Goal: Information Seeking & Learning: Check status

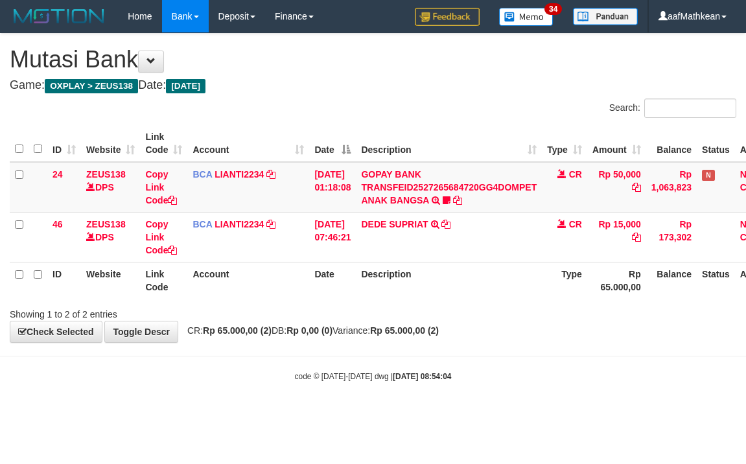
scroll to position [0, 51]
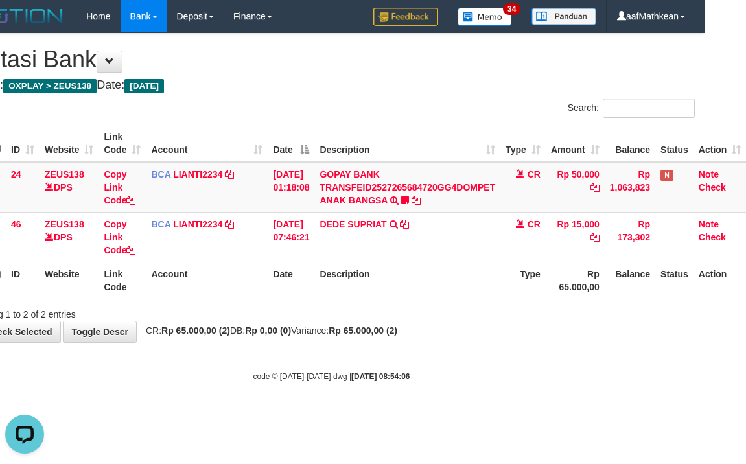
drag, startPoint x: 213, startPoint y: 419, endPoint x: 206, endPoint y: 419, distance: 7.8
click at [204, 415] on html "Toggle navigation Home Bank Account List Load By Website Group [OXPLAY] ZEUS138…" at bounding box center [332, 207] width 746 height 415
drag, startPoint x: 206, startPoint y: 419, endPoint x: 213, endPoint y: 392, distance: 27.7
click at [210, 409] on html "Toggle navigation Home Bank Account List Load By Website Group [OXPLAY] ZEUS138…" at bounding box center [332, 207] width 746 height 415
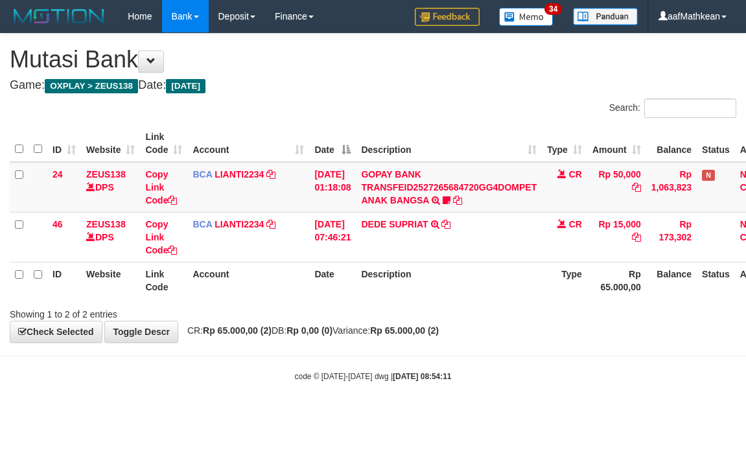
scroll to position [0, 51]
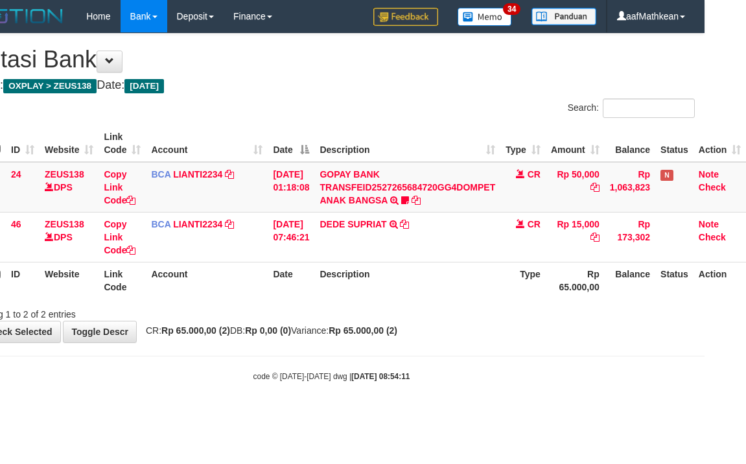
click at [224, 381] on div "code © [DATE]-[DATE] dwg | [DATE] 08:54:11" at bounding box center [332, 376] width 746 height 13
click at [364, 314] on div "Showing 1 to 2 of 2 entries" at bounding box center [332, 312] width 746 height 18
click at [530, 333] on div "**********" at bounding box center [332, 188] width 746 height 309
click at [502, 364] on body "Toggle navigation Home Bank Account List Load By Website Group [OXPLAY] ZEUS138…" at bounding box center [332, 207] width 746 height 415
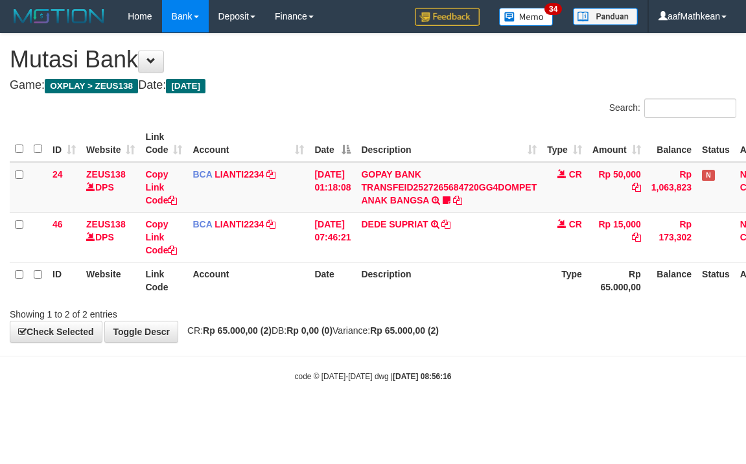
scroll to position [0, 51]
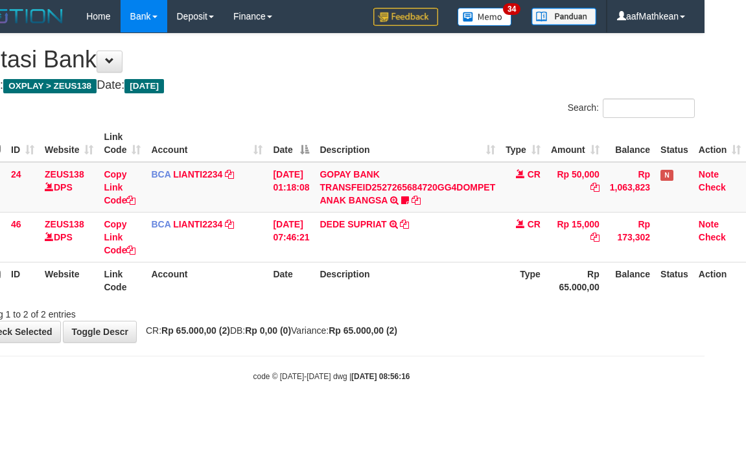
click at [486, 362] on body "Toggle navigation Home Bank Account List Load By Website Group [OXPLAY] ZEUS138…" at bounding box center [332, 207] width 746 height 415
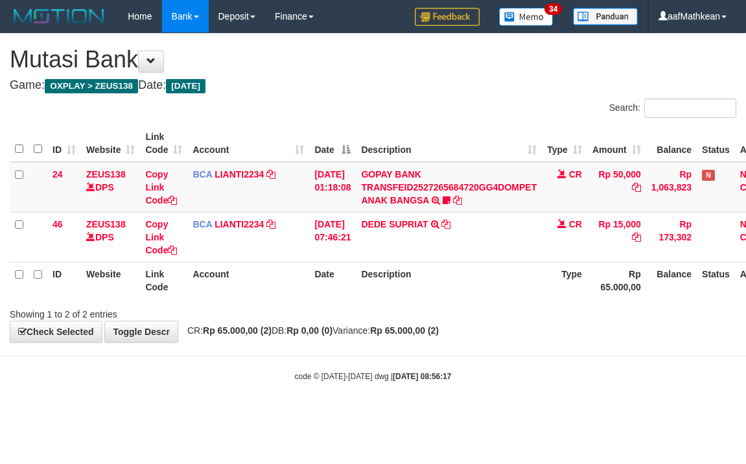
scroll to position [0, 51]
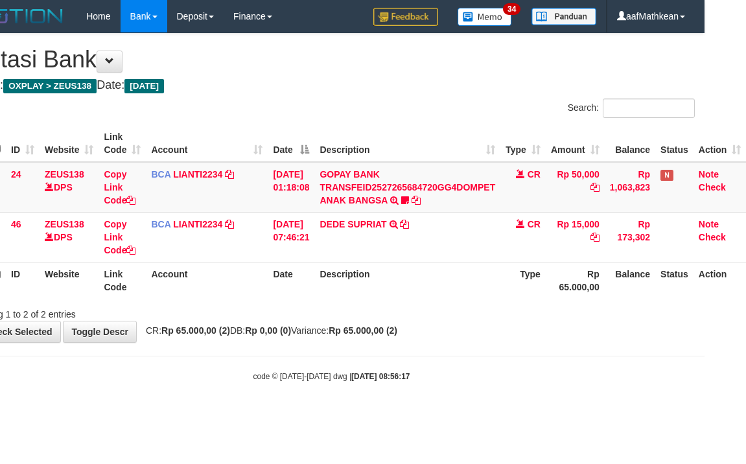
click at [490, 363] on body "Toggle navigation Home Bank Account List Load By Website Group [OXPLAY] ZEUS138…" at bounding box center [332, 207] width 746 height 415
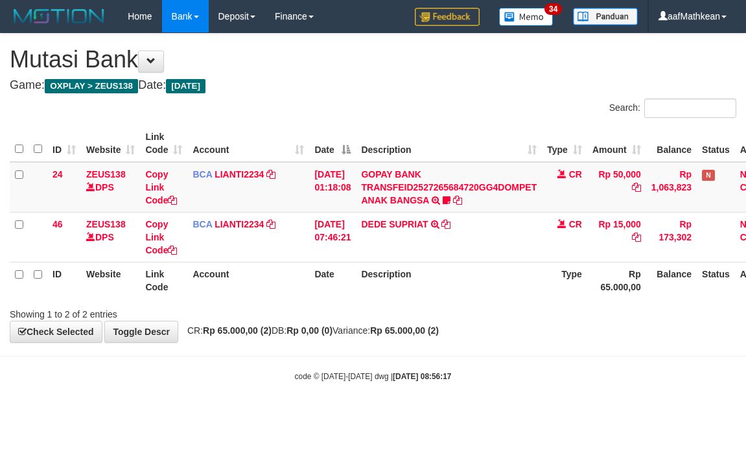
scroll to position [0, 51]
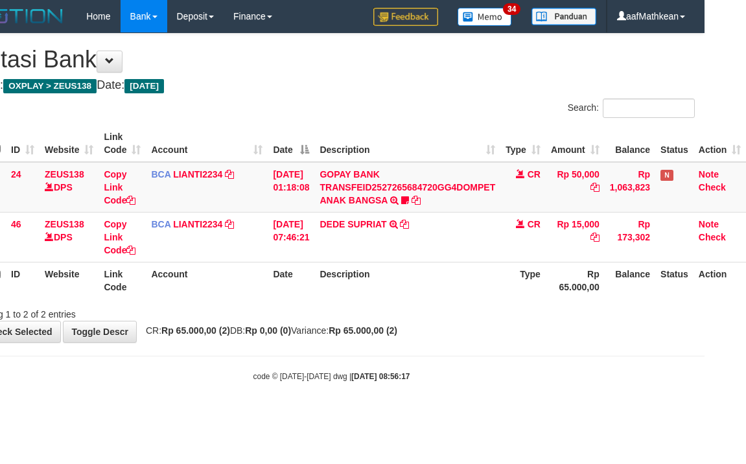
click at [490, 363] on body "Toggle navigation Home Bank Account List Load By Website Group [OXPLAY] ZEUS138…" at bounding box center [332, 207] width 746 height 415
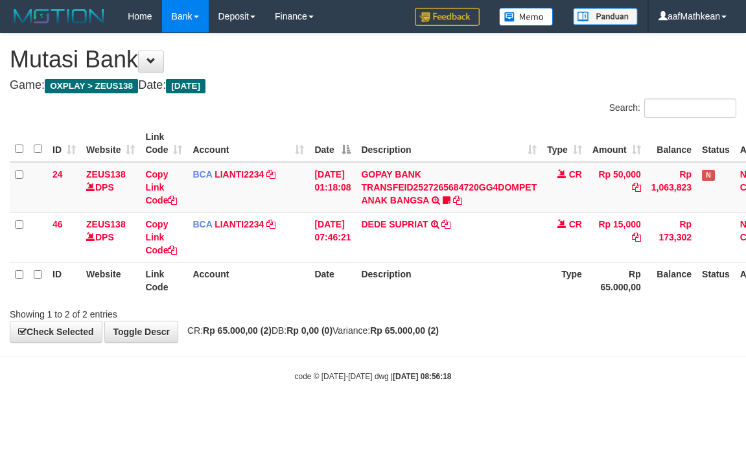
scroll to position [0, 51]
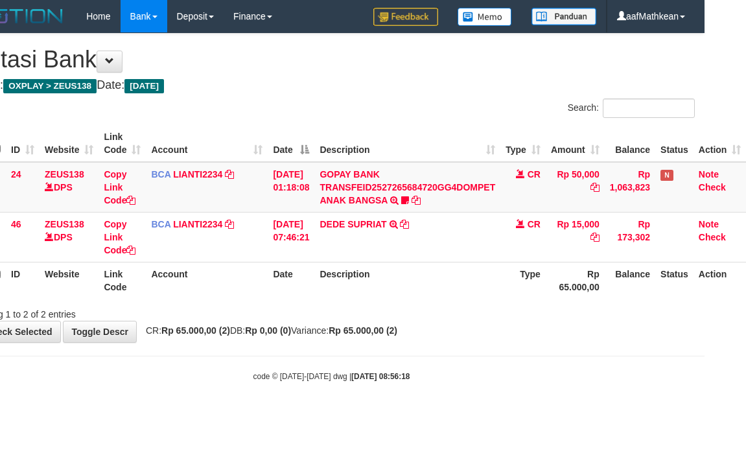
click at [490, 363] on body "Toggle navigation Home Bank Account List Load By Website Group [OXPLAY] ZEUS138…" at bounding box center [332, 207] width 746 height 415
drag, startPoint x: 424, startPoint y: 374, endPoint x: 426, endPoint y: 366, distance: 8.0
click at [425, 374] on div "code © 2012-2018 dwg | 2025/09/30 08:56:19" at bounding box center [332, 376] width 746 height 13
click at [462, 369] on body "Toggle navigation Home Bank Account List Load By Website Group [OXPLAY] ZEUS138…" at bounding box center [332, 207] width 746 height 415
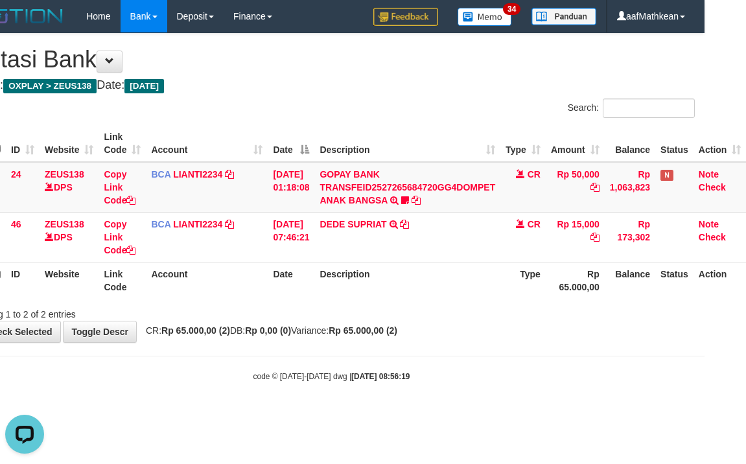
drag, startPoint x: 462, startPoint y: 355, endPoint x: 466, endPoint y: 371, distance: 16.8
click at [456, 355] on body "Toggle navigation Home Bank Account List Load By Website Group [OXPLAY] ZEUS138…" at bounding box center [332, 207] width 746 height 415
click at [464, 372] on body "Toggle navigation Home Bank Account List Load By Website Group [OXPLAY] ZEUS138…" at bounding box center [332, 207] width 746 height 415
click at [408, 367] on body "Toggle navigation Home Bank Account List Load By Website Group [OXPLAY] ZEUS138…" at bounding box center [332, 207] width 746 height 415
drag, startPoint x: 384, startPoint y: 311, endPoint x: 375, endPoint y: 313, distance: 9.3
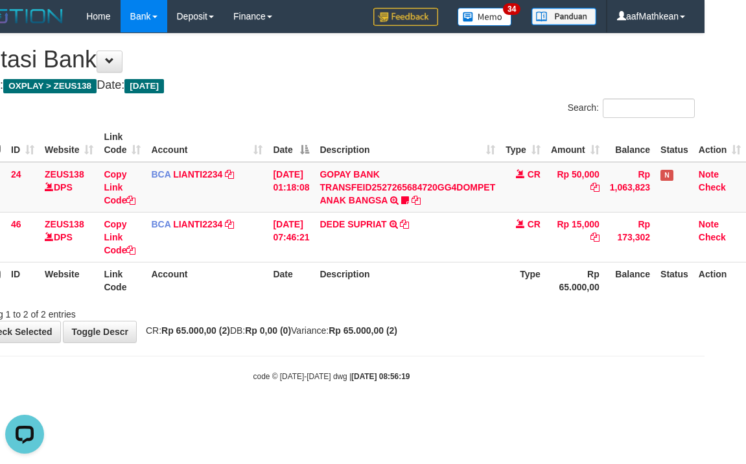
click at [394, 314] on div "Showing 1 to 2 of 2 entries" at bounding box center [332, 312] width 746 height 18
click at [382, 330] on span "CR: Rp 65.000,00 (2) DB: Rp 0,00 (0) Variance: Rp 65.000,00 (2)" at bounding box center [268, 331] width 258 height 10
drag, startPoint x: 351, startPoint y: 352, endPoint x: 382, endPoint y: 355, distance: 31.3
click at [355, 355] on body "Toggle navigation Home Bank Account List Load By Website Group [OXPLAY] ZEUS138…" at bounding box center [332, 207] width 746 height 415
click at [379, 359] on body "Toggle navigation Home Bank Account List Load By Website Group [OXPLAY] ZEUS138…" at bounding box center [332, 207] width 746 height 415
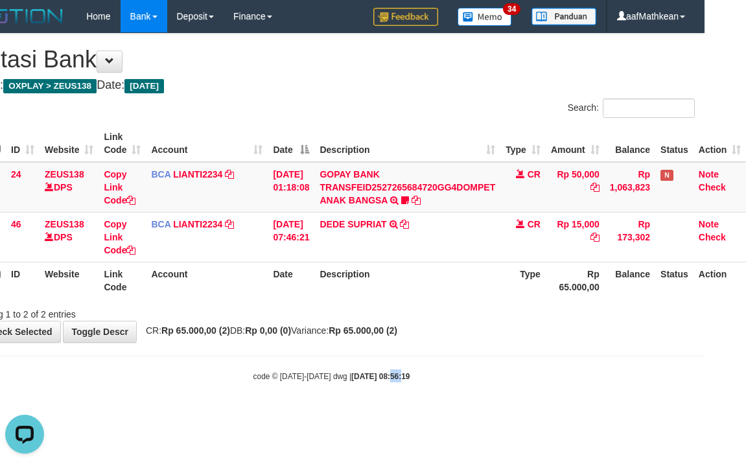
click at [396, 359] on body "Toggle navigation Home Bank Account List Load By Website Group [OXPLAY] ZEUS138…" at bounding box center [332, 207] width 746 height 415
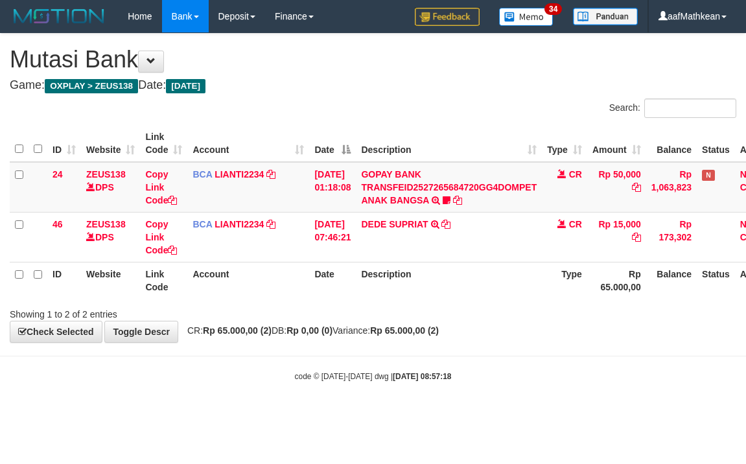
scroll to position [0, 51]
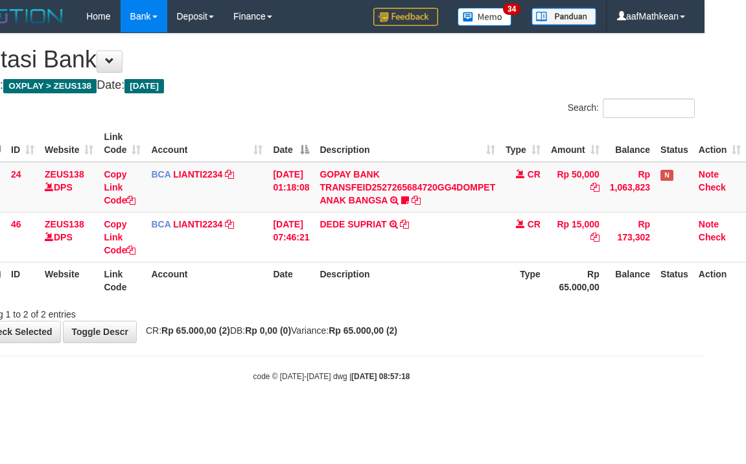
drag, startPoint x: 0, startPoint y: 0, endPoint x: 331, endPoint y: 355, distance: 485.9
click at [331, 355] on body "Toggle navigation Home Bank Account List Load By Website Group [OXPLAY] ZEUS138…" at bounding box center [332, 207] width 746 height 415
click at [333, 357] on body "Toggle navigation Home Bank Account List Load By Website Group [OXPLAY] ZEUS138…" at bounding box center [332, 207] width 746 height 415
click at [375, 326] on div "**********" at bounding box center [332, 188] width 746 height 309
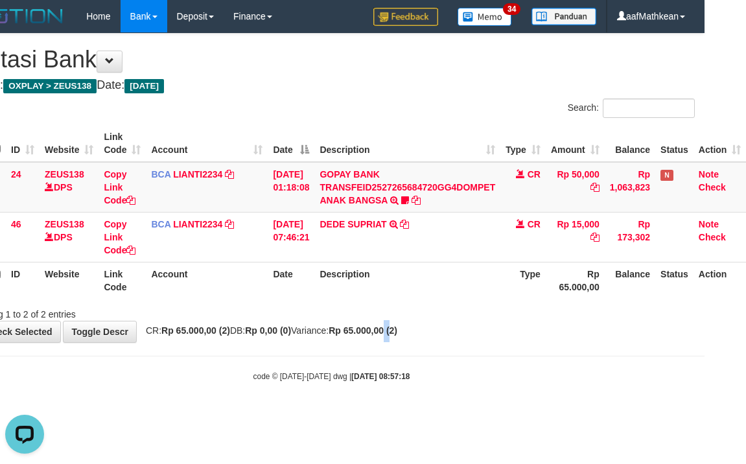
click at [416, 333] on div "**********" at bounding box center [332, 188] width 746 height 309
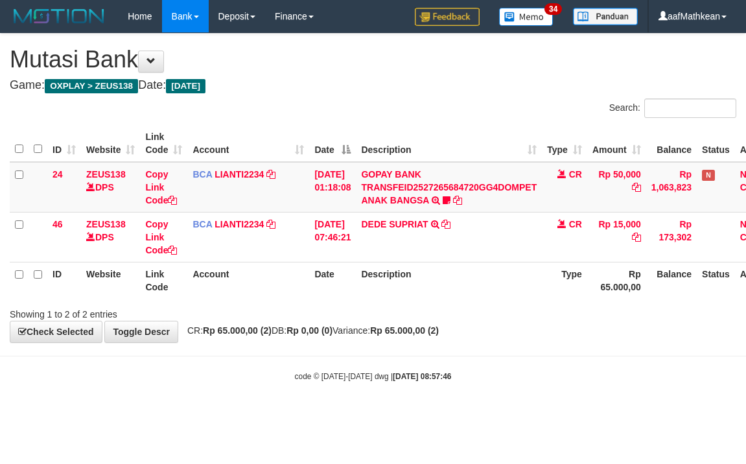
scroll to position [0, 51]
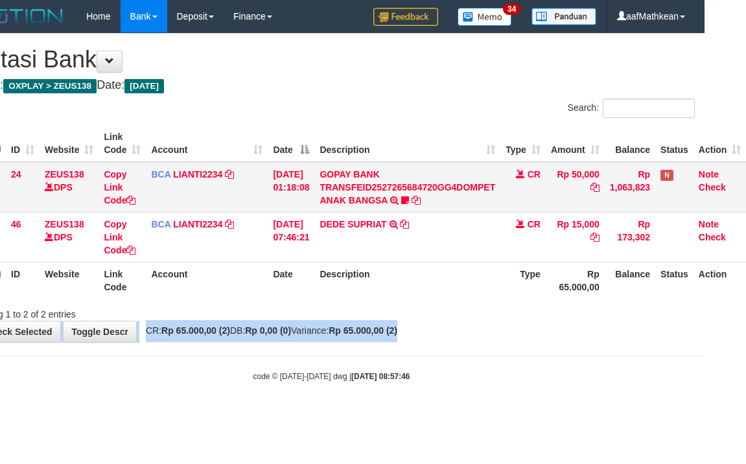
drag, startPoint x: 459, startPoint y: 335, endPoint x: 402, endPoint y: 206, distance: 141.7
click at [460, 333] on div "**********" at bounding box center [332, 188] width 746 height 309
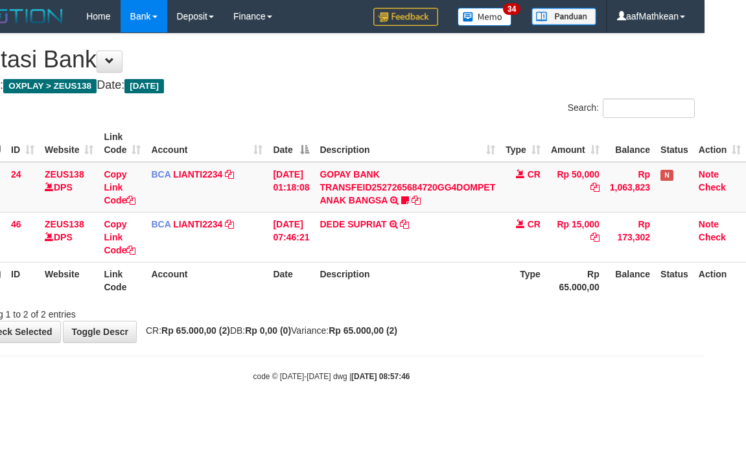
drag, startPoint x: 412, startPoint y: 273, endPoint x: 414, endPoint y: 283, distance: 10.5
click at [414, 283] on th "Description" at bounding box center [407, 280] width 186 height 37
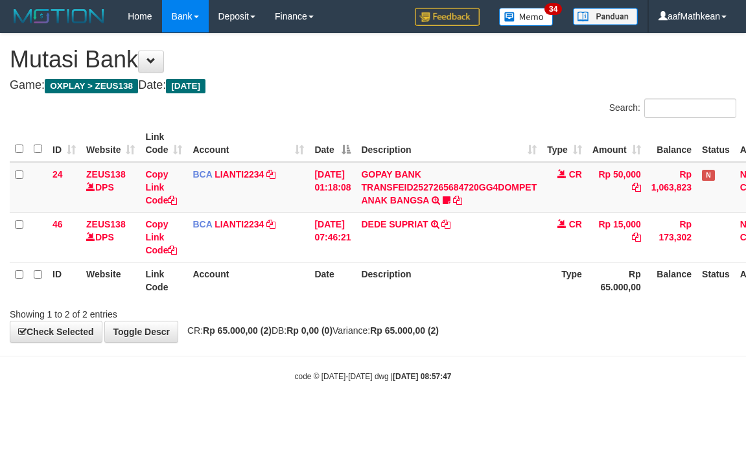
scroll to position [0, 51]
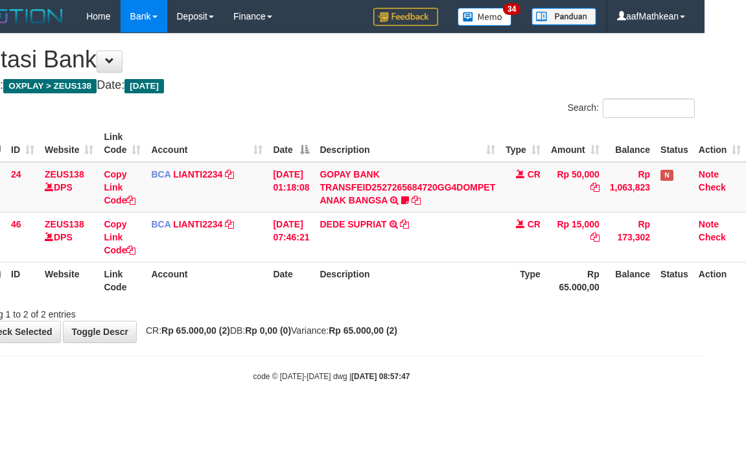
click at [423, 265] on th "Description" at bounding box center [407, 280] width 186 height 37
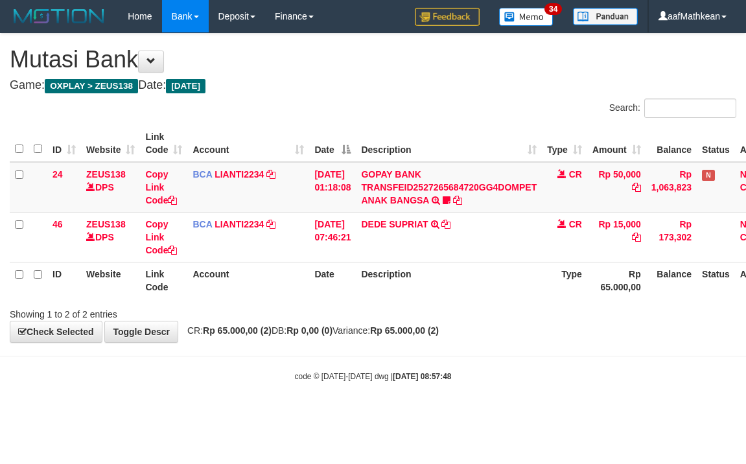
scroll to position [0, 51]
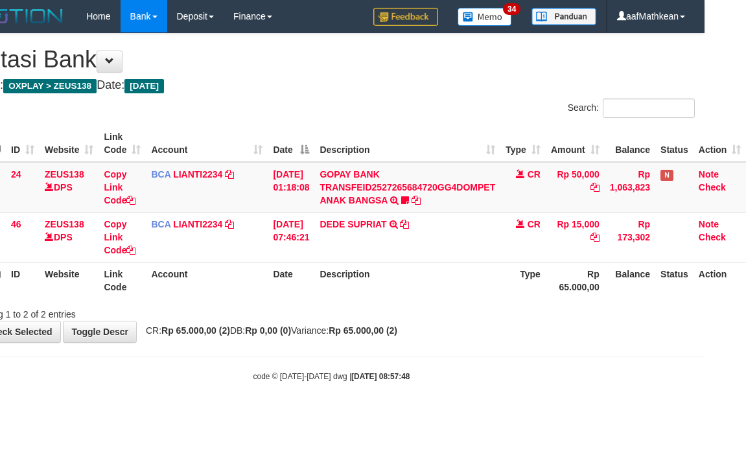
drag, startPoint x: 422, startPoint y: 269, endPoint x: 426, endPoint y: 276, distance: 8.1
click at [426, 276] on th "Description" at bounding box center [407, 280] width 186 height 37
click at [429, 279] on th "Description" at bounding box center [407, 280] width 186 height 37
click at [431, 282] on th "Description" at bounding box center [407, 280] width 186 height 37
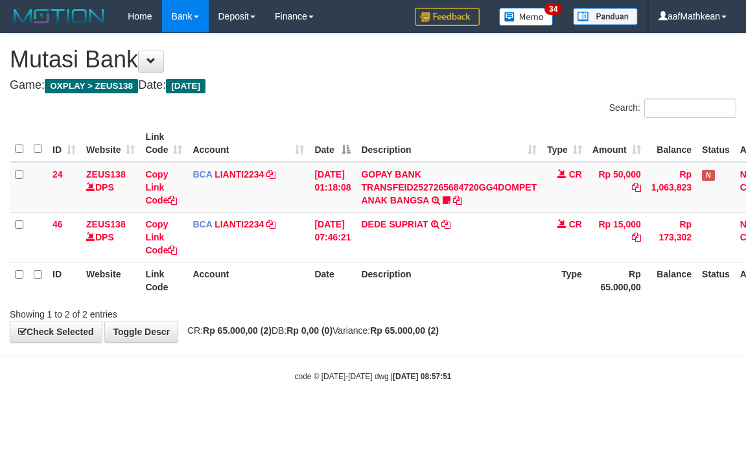
scroll to position [0, 51]
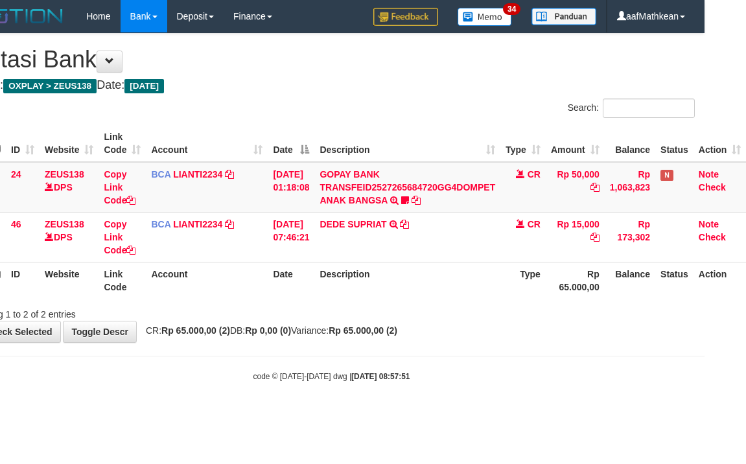
click at [429, 281] on th "Description" at bounding box center [407, 280] width 186 height 37
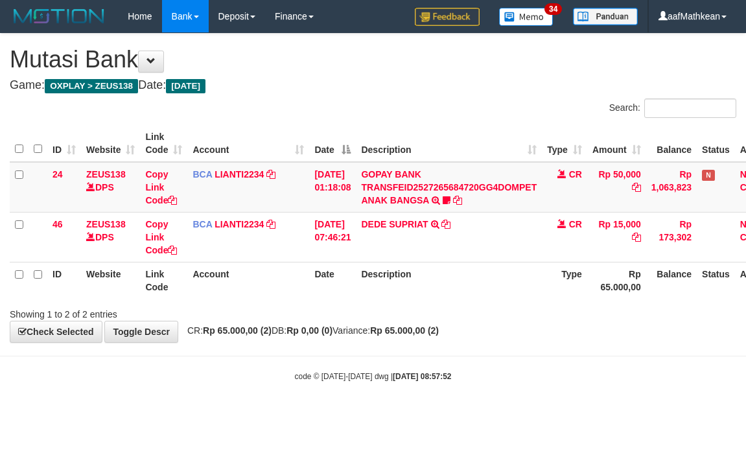
scroll to position [0, 51]
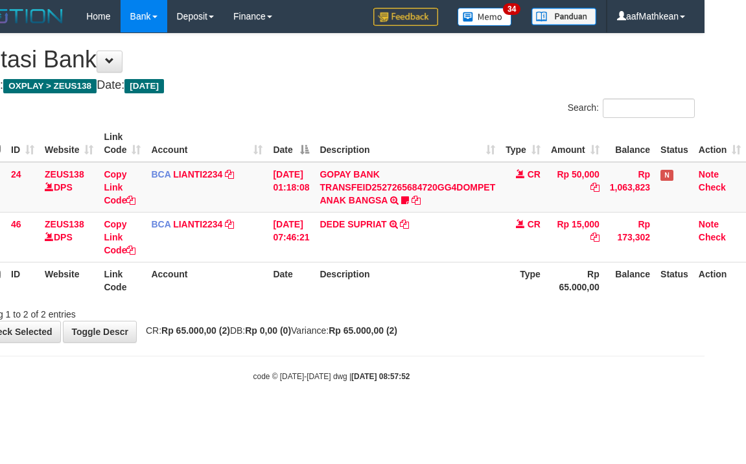
click at [427, 281] on th "Description" at bounding box center [407, 280] width 186 height 37
click at [409, 300] on div "ID Website Link Code Account Date Description Type Amount Balance Status Action…" at bounding box center [332, 212] width 746 height 182
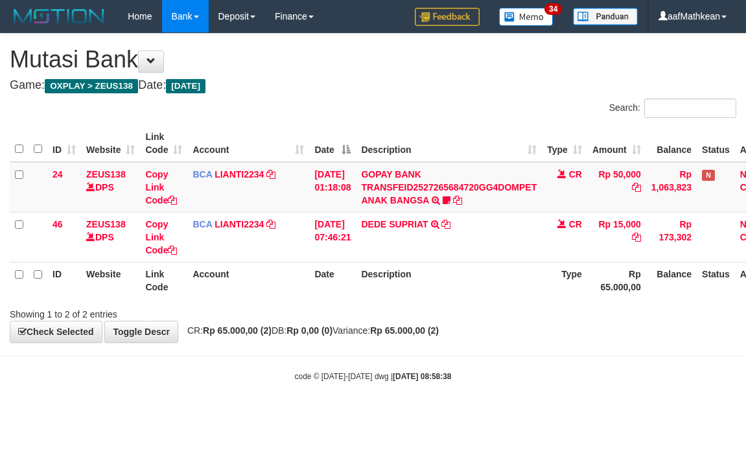
scroll to position [0, 51]
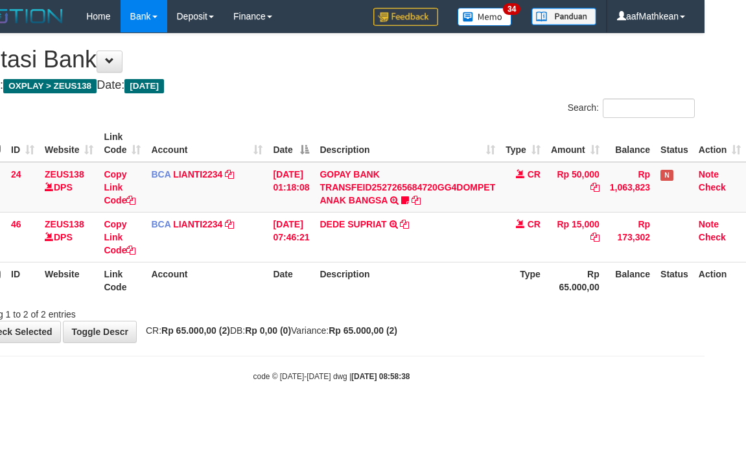
click at [440, 280] on th "Description" at bounding box center [407, 280] width 186 height 37
click at [410, 326] on div "**********" at bounding box center [332, 188] width 746 height 309
click at [410, 350] on body "Toggle navigation Home Bank Account List Load By Website Group [OXPLAY] ZEUS138…" at bounding box center [332, 207] width 746 height 415
click at [409, 361] on body "Toggle navigation Home Bank Account List Load By Website Group [OXPLAY] ZEUS138…" at bounding box center [332, 207] width 746 height 415
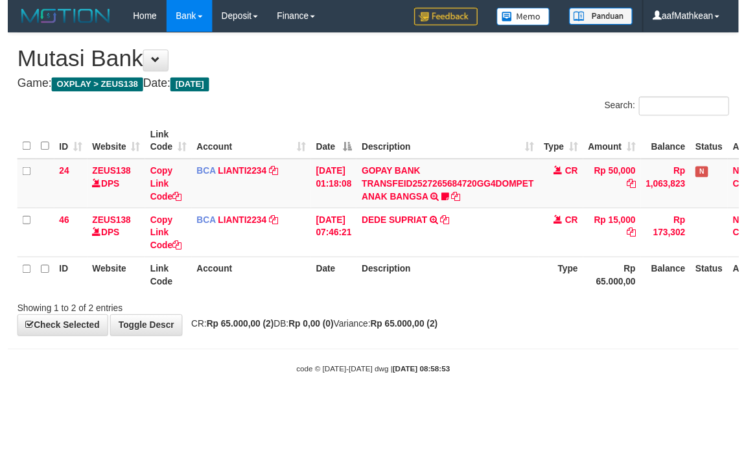
scroll to position [0, 51]
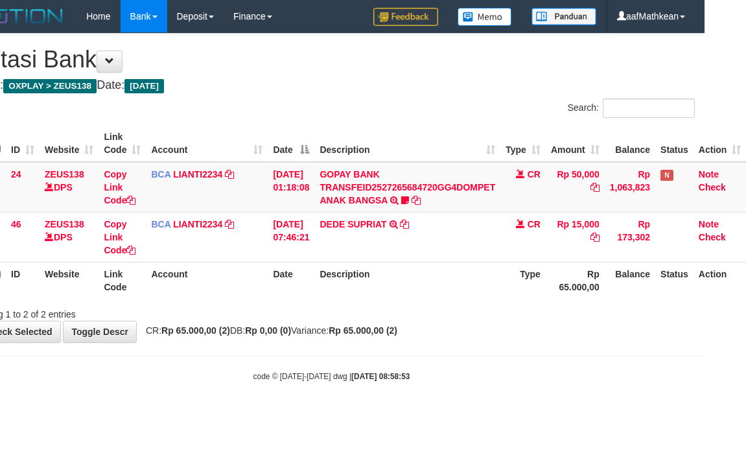
click at [423, 346] on body "Toggle navigation Home Bank Account List Load By Website Group [OXPLAY] ZEUS138…" at bounding box center [332, 207] width 746 height 415
drag, startPoint x: 421, startPoint y: 361, endPoint x: 417, endPoint y: 368, distance: 7.6
click at [422, 364] on body "Toggle navigation Home Bank Account List Load By Website Group [OXPLAY] ZEUS138…" at bounding box center [332, 207] width 746 height 415
click at [453, 373] on body "Toggle navigation Home Bank Account List Load By Website Group [OXPLAY] ZEUS138…" at bounding box center [332, 207] width 746 height 415
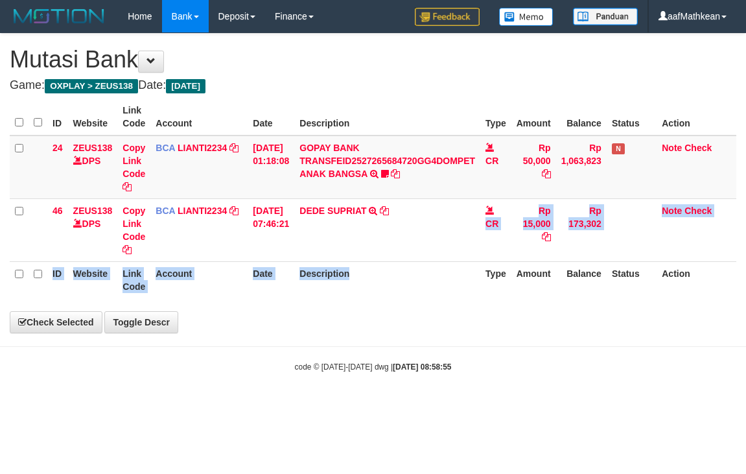
drag, startPoint x: 398, startPoint y: 257, endPoint x: 410, endPoint y: 289, distance: 34.1
click at [410, 290] on table "ID Website Link Code Account Date Description Type Amount Balance Status Action…" at bounding box center [373, 199] width 727 height 200
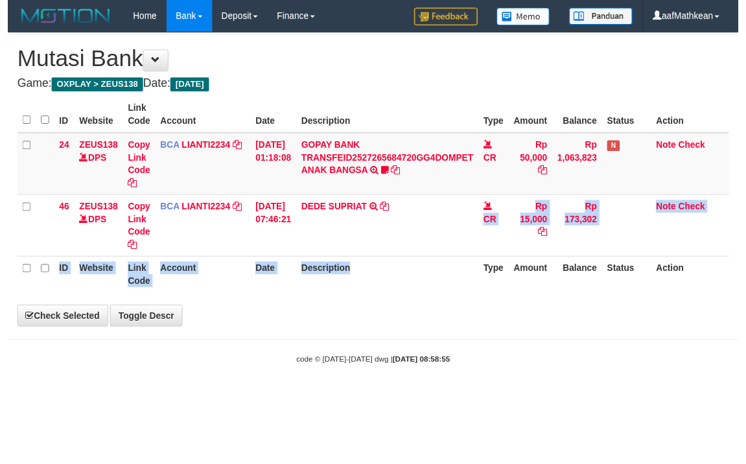
scroll to position [0, 51]
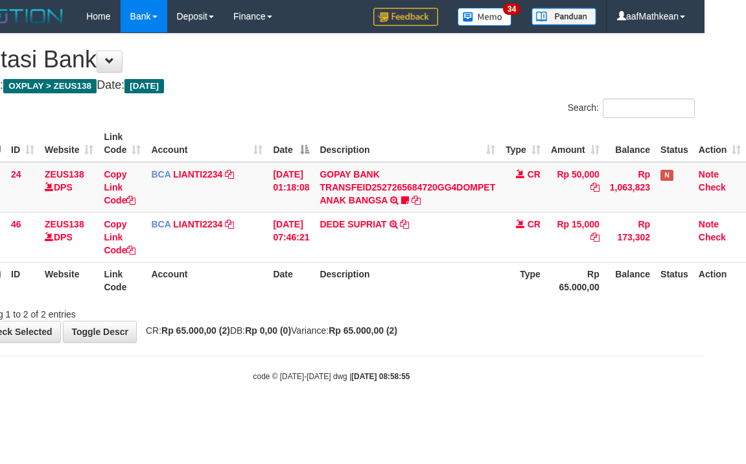
click at [388, 287] on th "Description" at bounding box center [407, 280] width 186 height 37
click at [405, 272] on th "Description" at bounding box center [407, 280] width 186 height 37
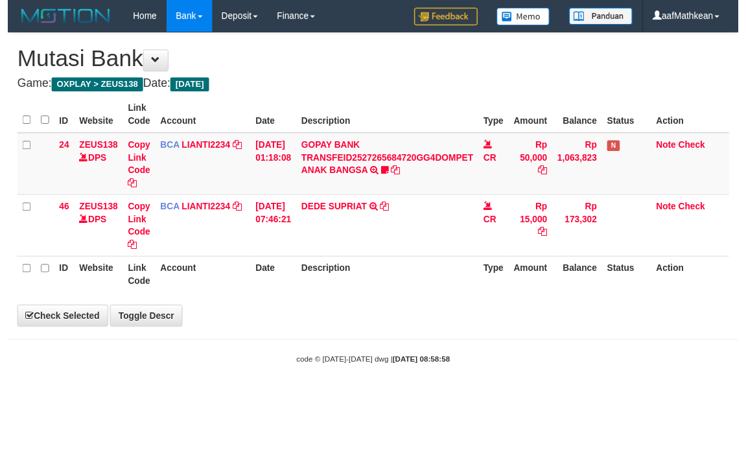
scroll to position [0, 51]
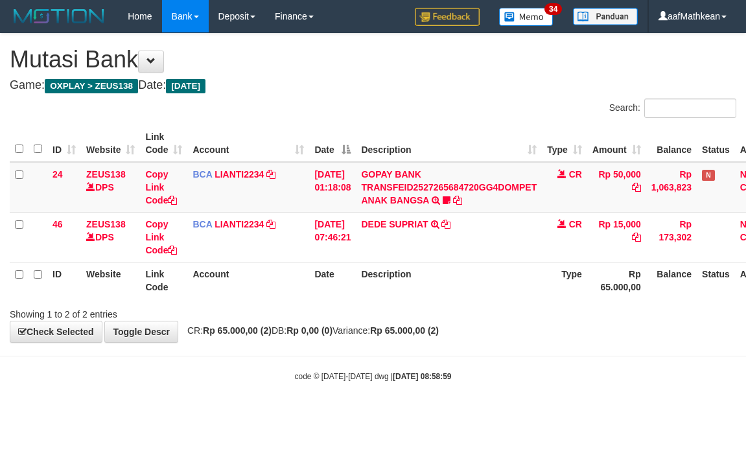
scroll to position [0, 51]
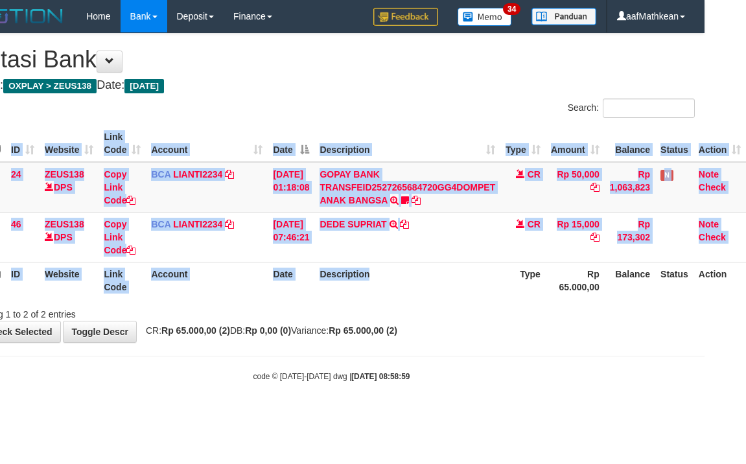
click at [460, 297] on th "Description" at bounding box center [407, 280] width 186 height 37
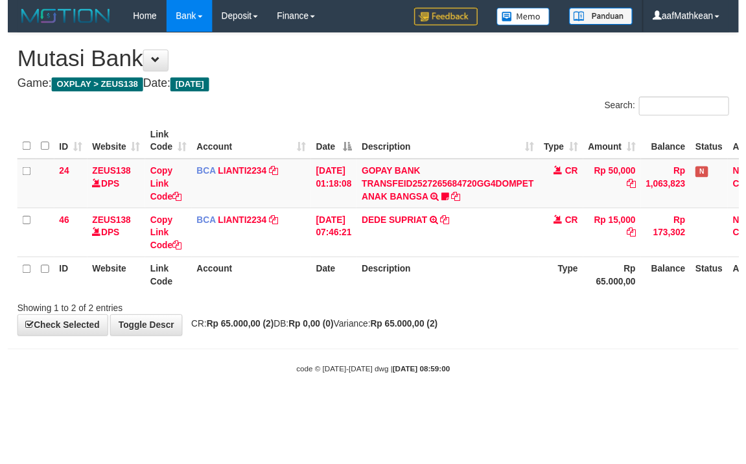
scroll to position [0, 51]
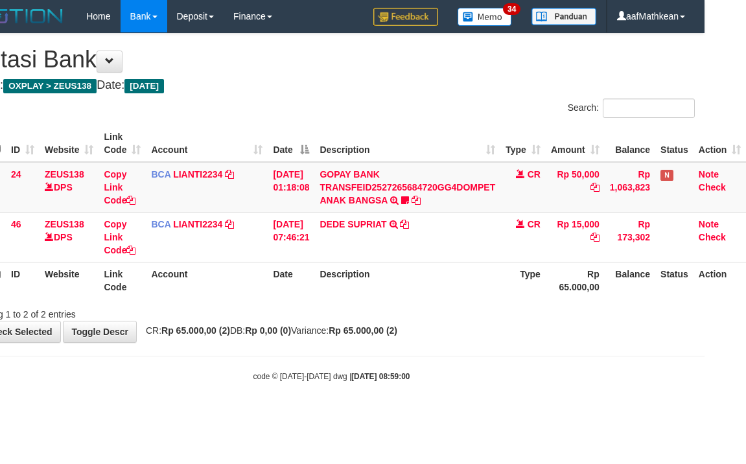
click at [473, 289] on th "Description" at bounding box center [407, 280] width 186 height 37
click at [472, 287] on th "Description" at bounding box center [407, 280] width 186 height 37
click at [478, 291] on th "Description" at bounding box center [407, 280] width 186 height 37
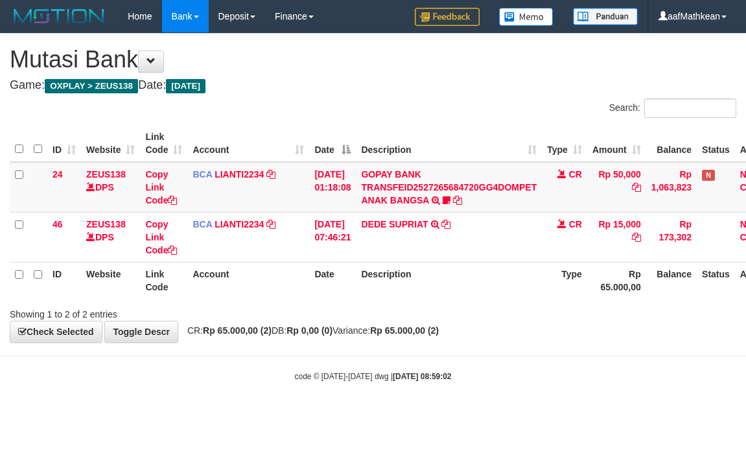
scroll to position [0, 51]
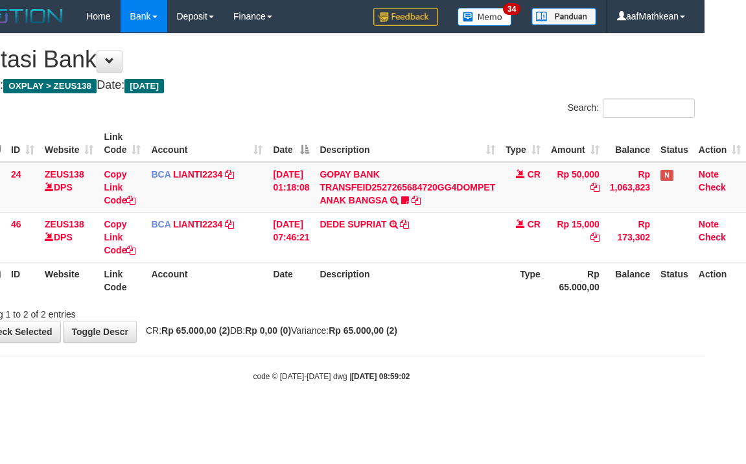
drag, startPoint x: 0, startPoint y: 0, endPoint x: 480, endPoint y: 282, distance: 557.2
click at [488, 281] on th "Description" at bounding box center [407, 280] width 186 height 37
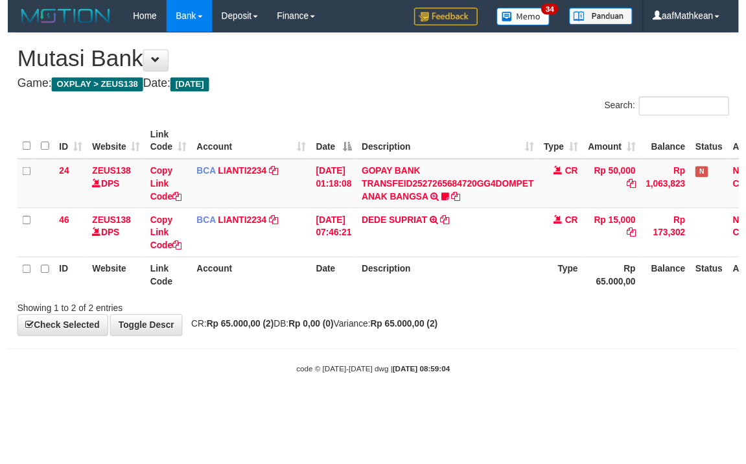
scroll to position [0, 51]
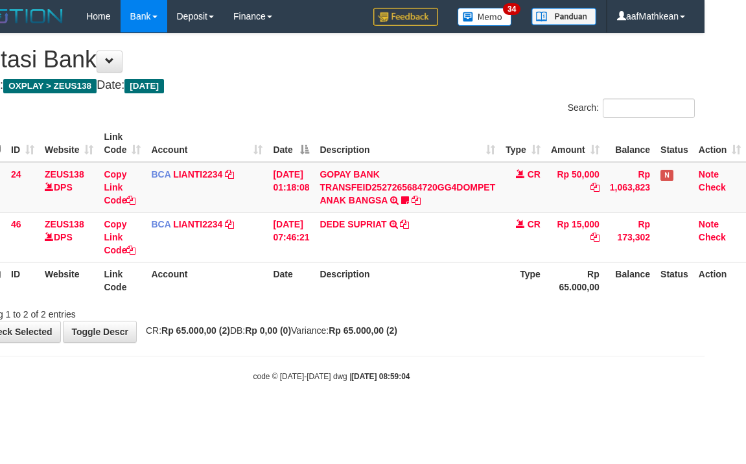
click at [481, 284] on th "Description" at bounding box center [407, 280] width 186 height 37
click at [480, 283] on th "Description" at bounding box center [407, 280] width 186 height 37
click at [480, 282] on th "Description" at bounding box center [407, 280] width 186 height 37
click at [477, 279] on th "Description" at bounding box center [407, 280] width 186 height 37
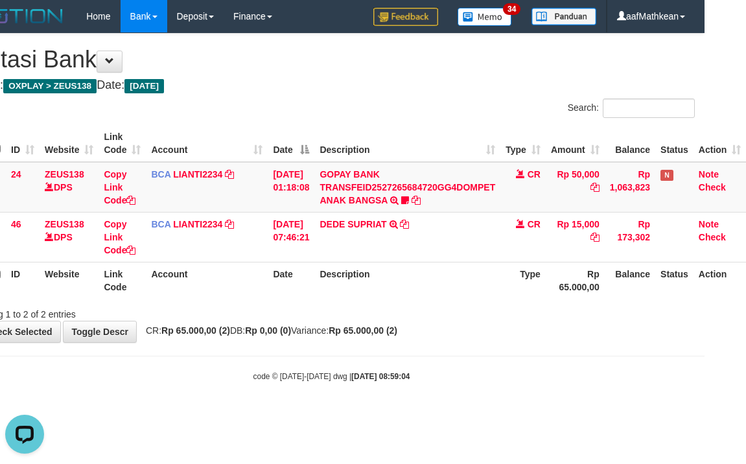
click at [478, 283] on th "Description" at bounding box center [407, 280] width 186 height 37
drag, startPoint x: 470, startPoint y: 285, endPoint x: 456, endPoint y: 286, distance: 14.3
click at [457, 286] on th "Description" at bounding box center [407, 280] width 186 height 37
click at [462, 283] on th "Description" at bounding box center [407, 280] width 186 height 37
drag, startPoint x: 477, startPoint y: 280, endPoint x: 742, endPoint y: 269, distance: 265.4
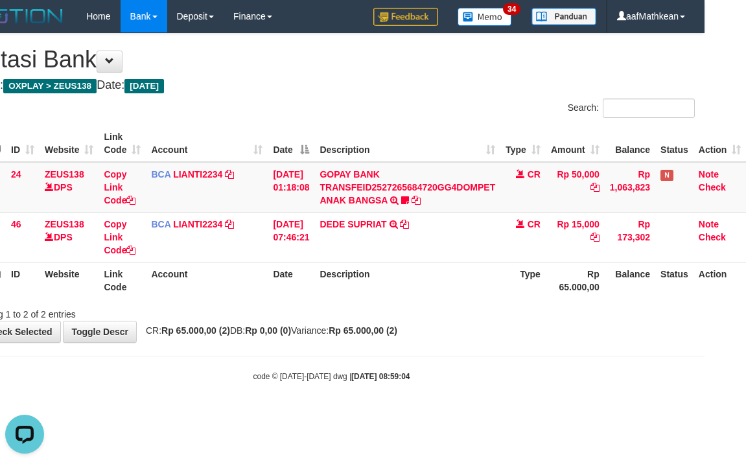
click at [688, 274] on tr "ID Website Link Code Account Date Description Type Rp 65.000,00 Balance Status …" at bounding box center [357, 280] width 778 height 37
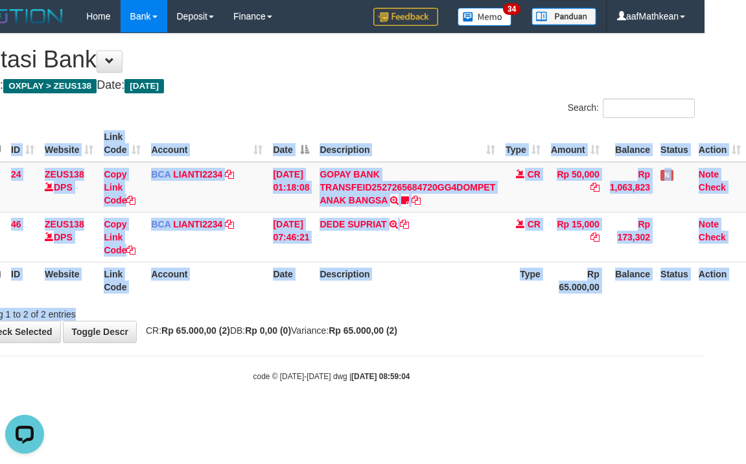
click at [289, 313] on div "Search: ID Website Link Code Account Date Description Type Amount Balance Statu…" at bounding box center [331, 210] width 727 height 222
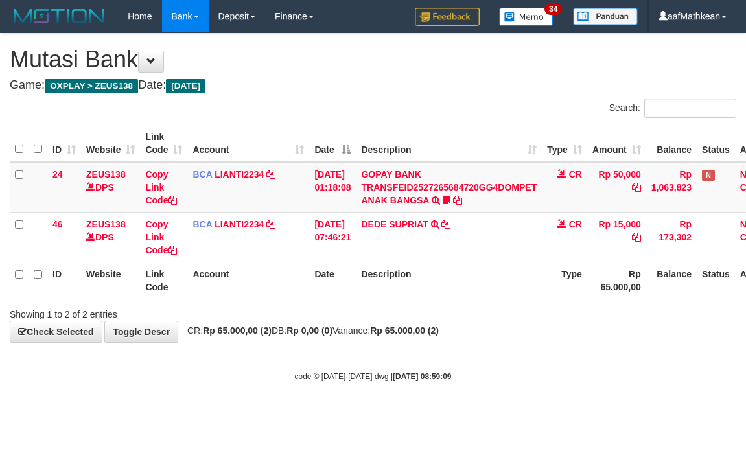
scroll to position [0, 51]
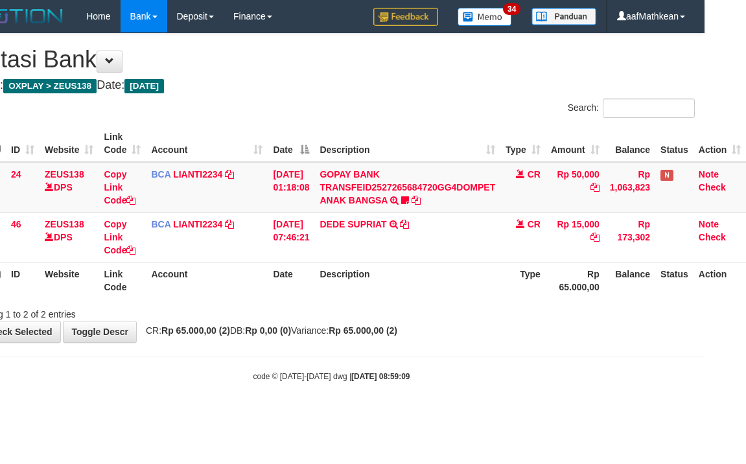
click at [348, 300] on div "ID Website Link Code Account Date Description Type Amount Balance Status Action…" at bounding box center [332, 212] width 746 height 182
click at [350, 298] on th "Description" at bounding box center [407, 280] width 186 height 37
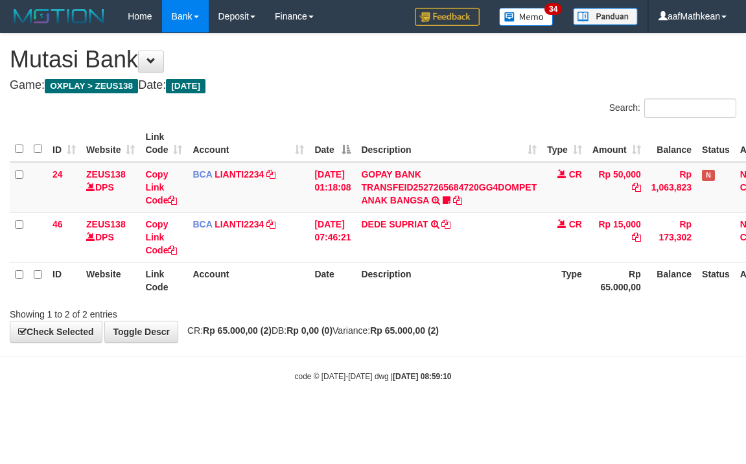
scroll to position [0, 51]
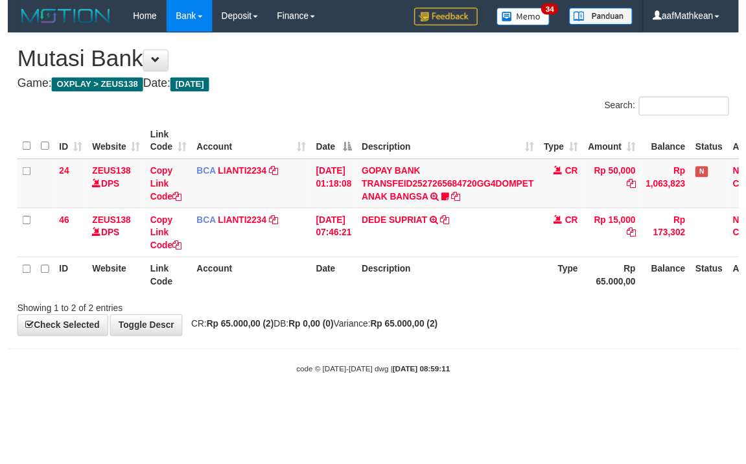
scroll to position [0, 51]
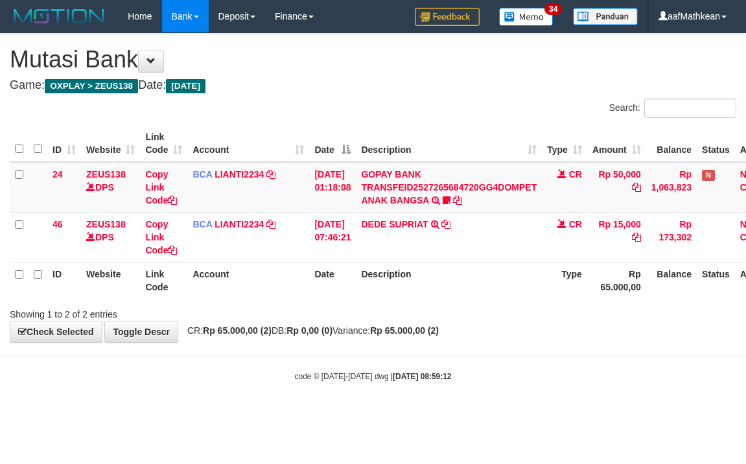
scroll to position [0, 51]
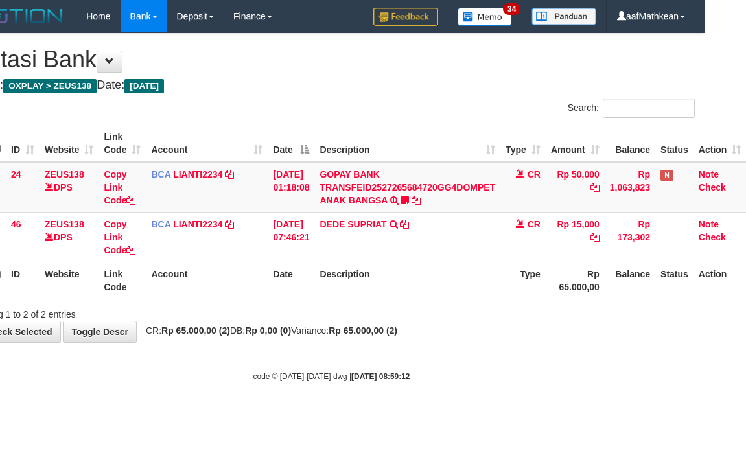
click at [433, 296] on th "Description" at bounding box center [407, 280] width 186 height 37
click at [443, 304] on div "Search: ID Website Link Code Account Date Description Type Amount Balance Statu…" at bounding box center [331, 210] width 727 height 222
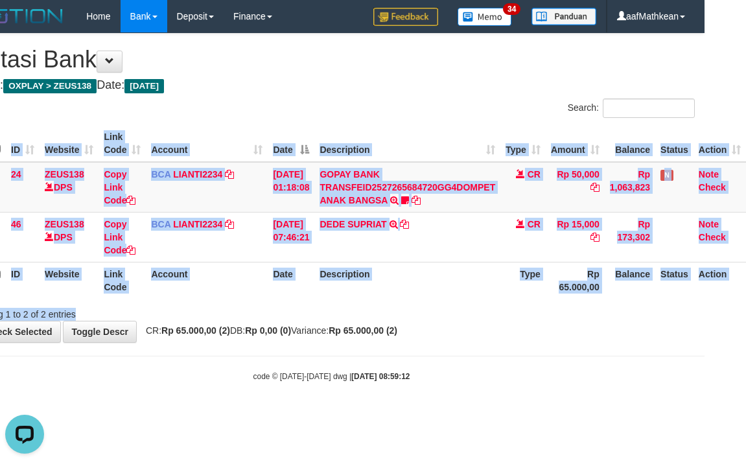
scroll to position [0, 0]
drag, startPoint x: 444, startPoint y: 305, endPoint x: 435, endPoint y: 303, distance: 8.7
click at [443, 305] on div "Search: ID Website Link Code Account Date Description Type Amount Balance Statu…" at bounding box center [331, 210] width 727 height 222
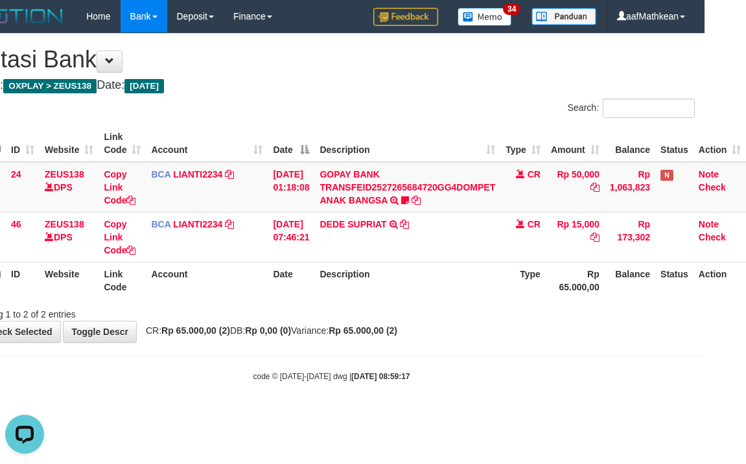
drag, startPoint x: 420, startPoint y: 285, endPoint x: 402, endPoint y: 322, distance: 40.6
click at [402, 322] on div "**********" at bounding box center [332, 188] width 746 height 309
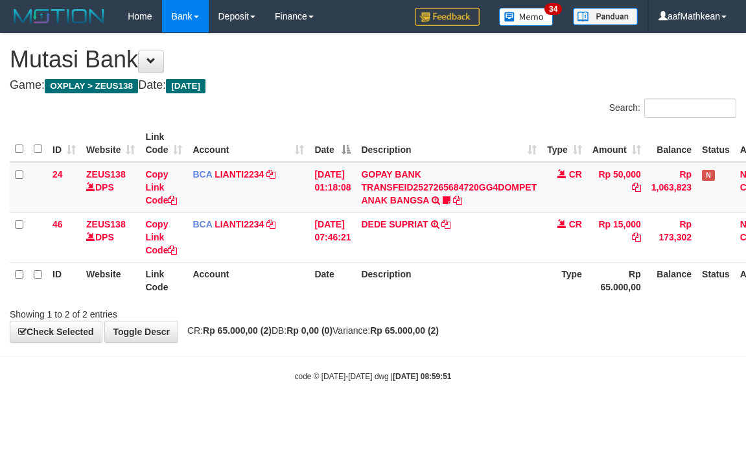
scroll to position [0, 51]
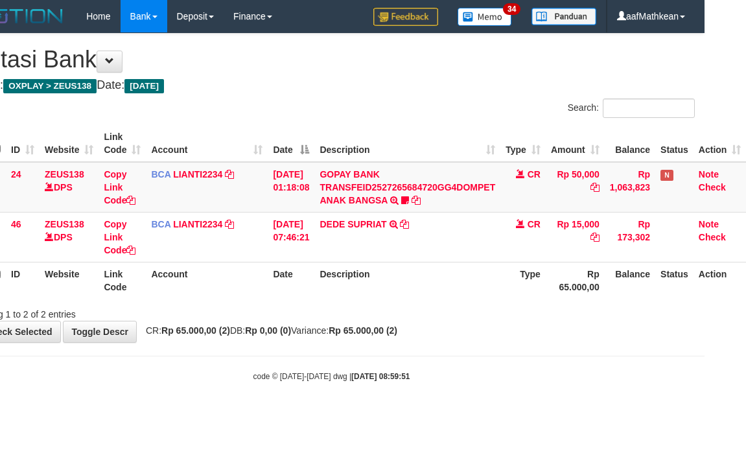
click at [487, 346] on body "Toggle navigation Home Bank Account List Load By Website Group [OXPLAY] ZEUS138…" at bounding box center [332, 207] width 746 height 415
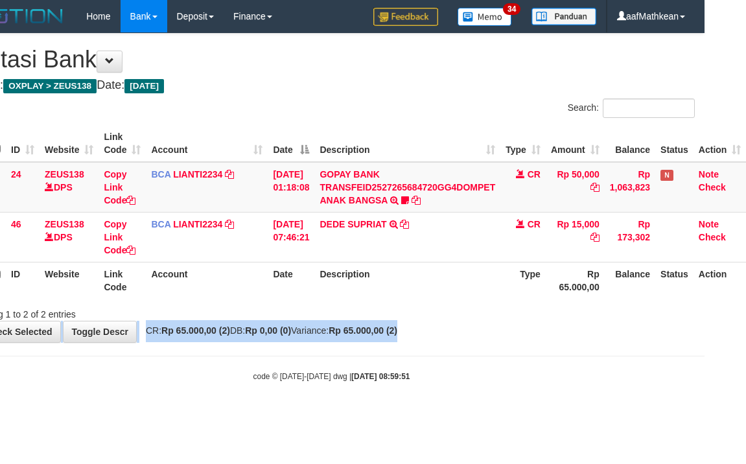
click at [428, 326] on div "**********" at bounding box center [332, 188] width 746 height 309
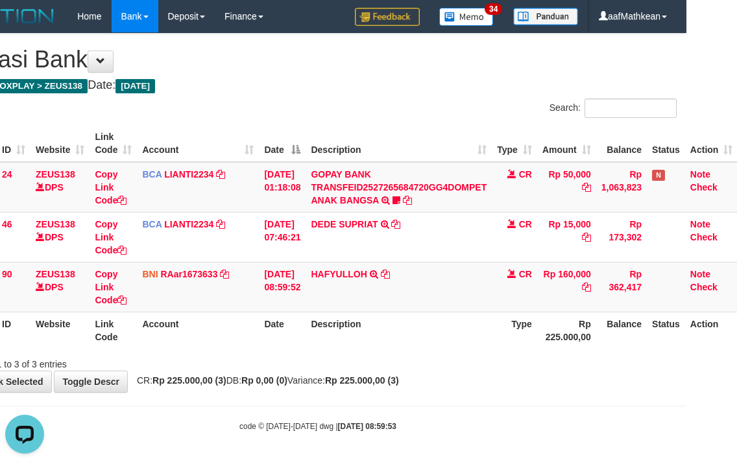
click at [429, 323] on th "Description" at bounding box center [398, 330] width 186 height 37
click at [422, 315] on th "Description" at bounding box center [398, 330] width 186 height 37
click at [423, 310] on td "HAFYULLOH TRF/PAY/TOP-UP ECHANNEL SDR HAFYULLOH" at bounding box center [398, 287] width 186 height 50
drag, startPoint x: 406, startPoint y: 294, endPoint x: 742, endPoint y: 294, distance: 336.5
click at [418, 296] on td "HAFYULLOH TRF/PAY/TOP-UP ECHANNEL SDR HAFYULLOH" at bounding box center [398, 287] width 186 height 50
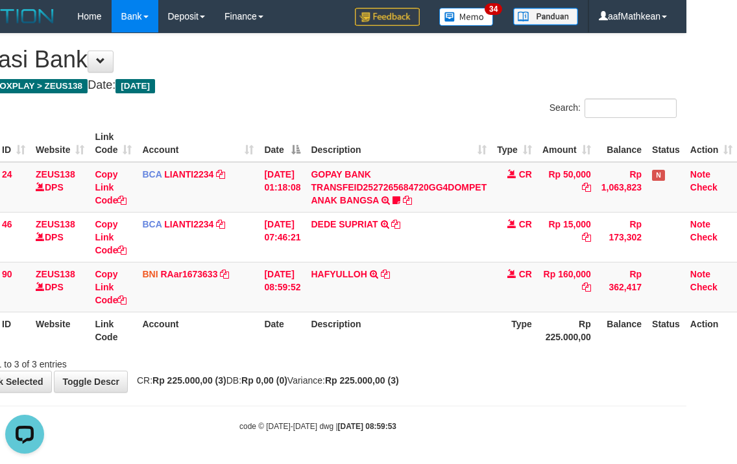
click at [392, 368] on div "Showing 1 to 3 of 3 entries" at bounding box center [317, 362] width 737 height 18
click at [440, 366] on div "Showing 1 to 3 of 3 entries" at bounding box center [317, 362] width 737 height 18
click at [270, 373] on div "**********" at bounding box center [317, 213] width 737 height 359
click at [352, 317] on th "Description" at bounding box center [398, 330] width 186 height 37
drag, startPoint x: 390, startPoint y: 326, endPoint x: 408, endPoint y: 355, distance: 34.9
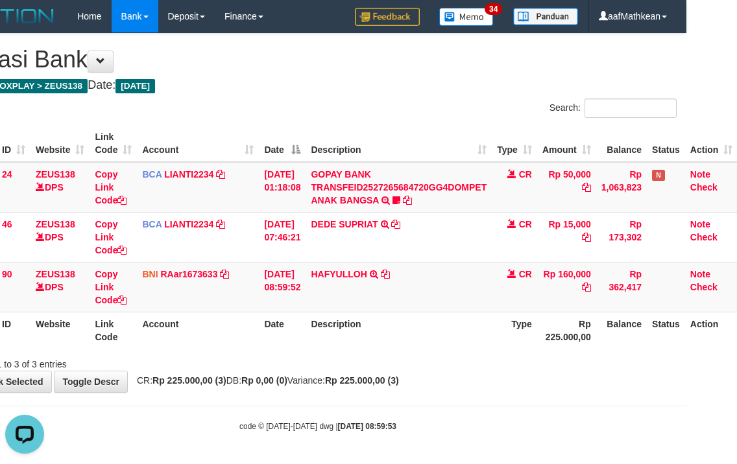
click at [403, 340] on th "Description" at bounding box center [398, 330] width 186 height 37
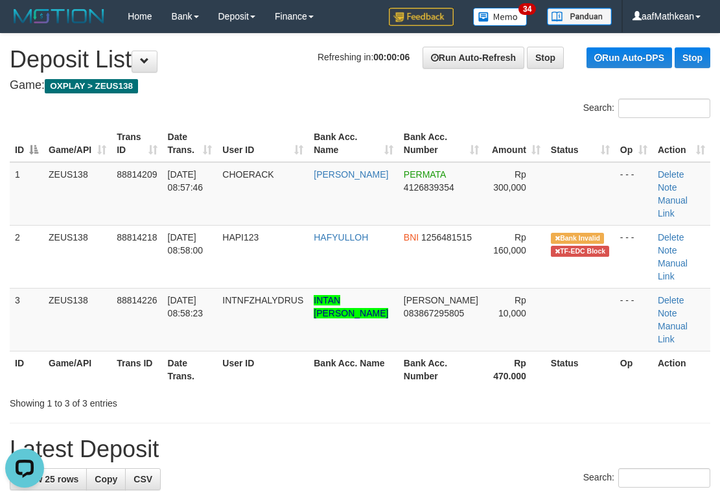
click at [58, 139] on th "Game/API" at bounding box center [77, 143] width 68 height 37
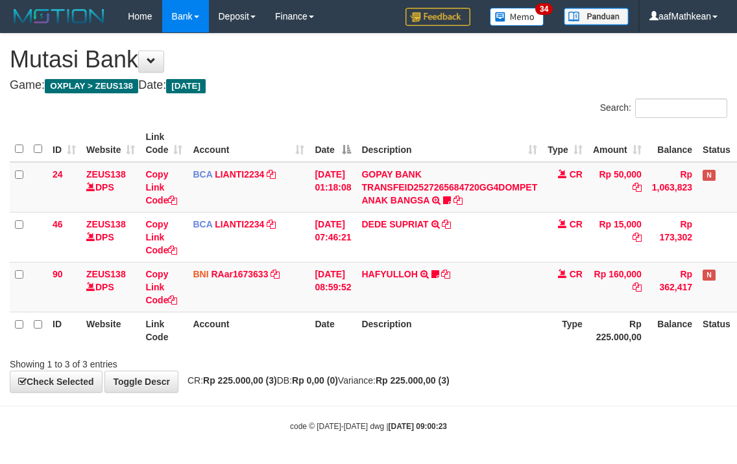
scroll to position [0, 51]
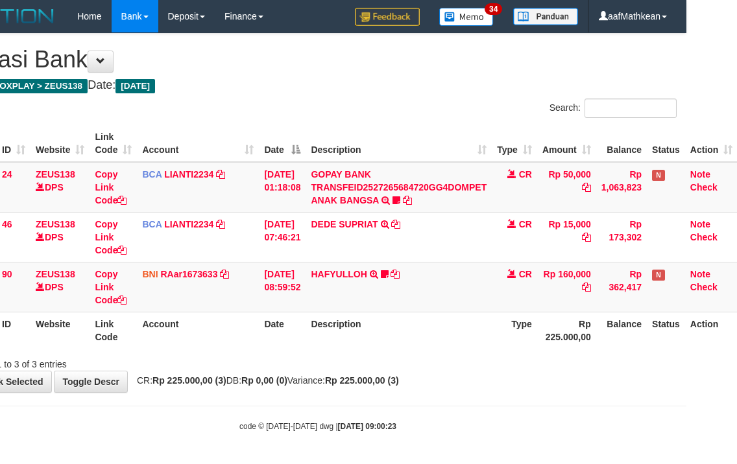
click at [465, 331] on th "Description" at bounding box center [398, 330] width 186 height 37
drag, startPoint x: 398, startPoint y: 396, endPoint x: 392, endPoint y: 394, distance: 6.8
click at [397, 396] on body "Toggle navigation Home Bank Account List Load By Website Group [OXPLAY] ZEUS138…" at bounding box center [317, 232] width 737 height 465
drag, startPoint x: 392, startPoint y: 394, endPoint x: 405, endPoint y: 389, distance: 14.4
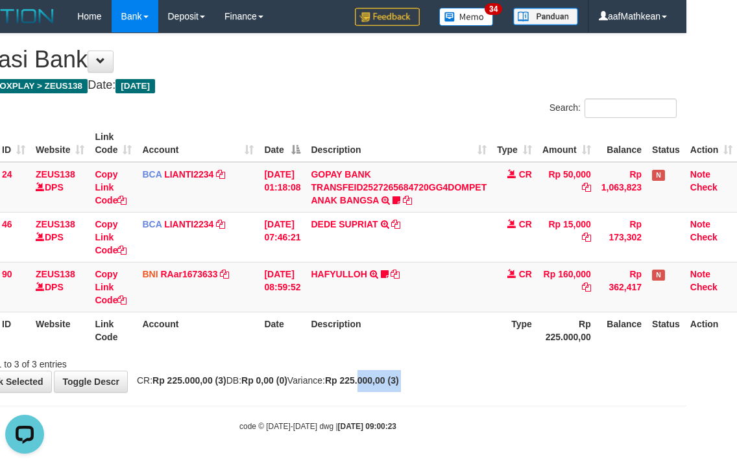
click at [397, 395] on body "Toggle navigation Home Bank Account List Load By Website Group [OXPLAY] ZEUS138…" at bounding box center [317, 232] width 737 height 465
click at [394, 399] on body "Toggle navigation Home Bank Account List Load By Website Group [OXPLAY] ZEUS138…" at bounding box center [317, 232] width 737 height 465
click at [410, 393] on body "Toggle navigation Home Bank Account List Load By Website Group [OXPLAY] ZEUS138…" at bounding box center [317, 232] width 737 height 465
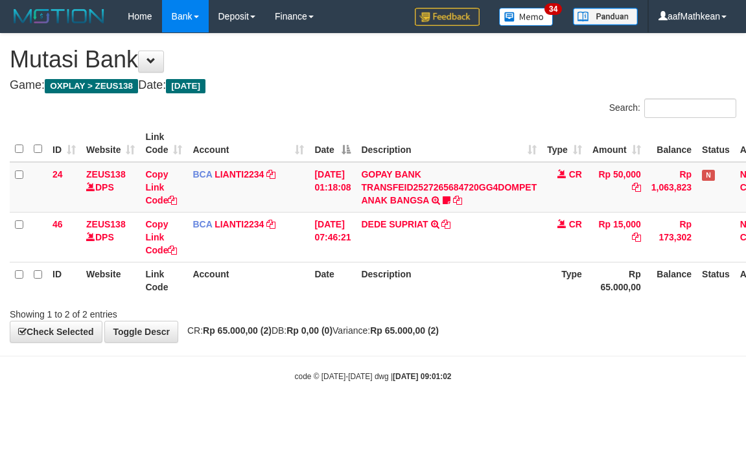
scroll to position [0, 51]
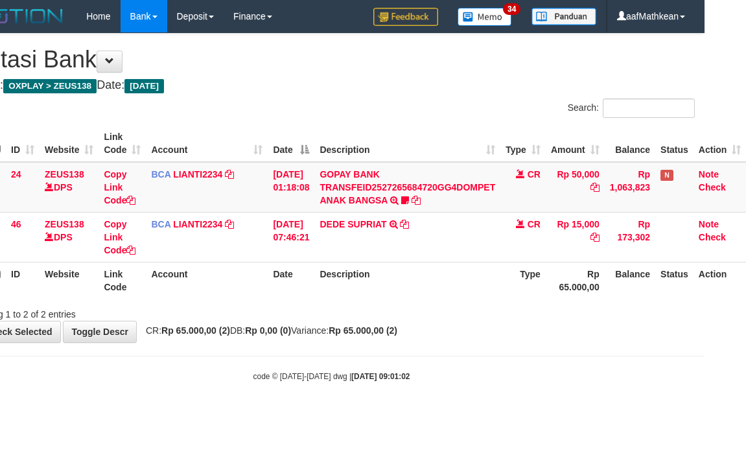
click at [412, 415] on html "Toggle navigation Home Bank Account List Load By Website Group [OXPLAY] ZEUS138…" at bounding box center [332, 207] width 746 height 415
